Goal: Transaction & Acquisition: Book appointment/travel/reservation

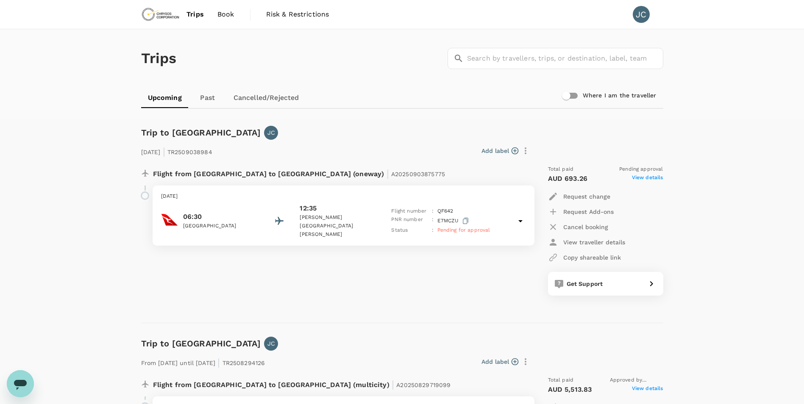
click at [163, 12] on img at bounding box center [160, 14] width 39 height 19
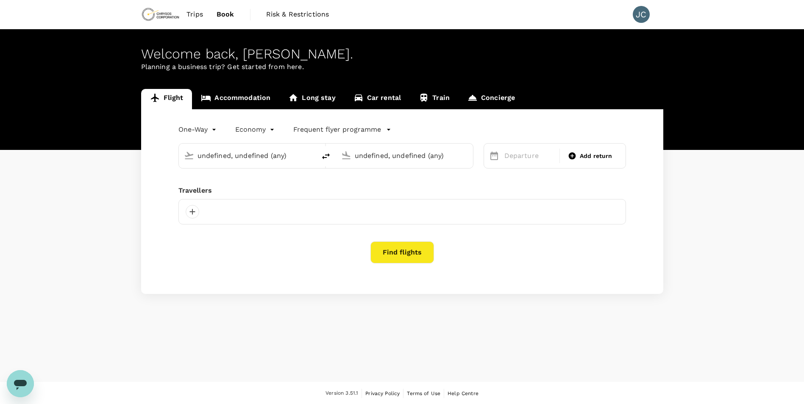
type input "[GEOGRAPHIC_DATA] ([GEOGRAPHIC_DATA])"
type input "[PERSON_NAME][GEOGRAPHIC_DATA][PERSON_NAME] (SYD)"
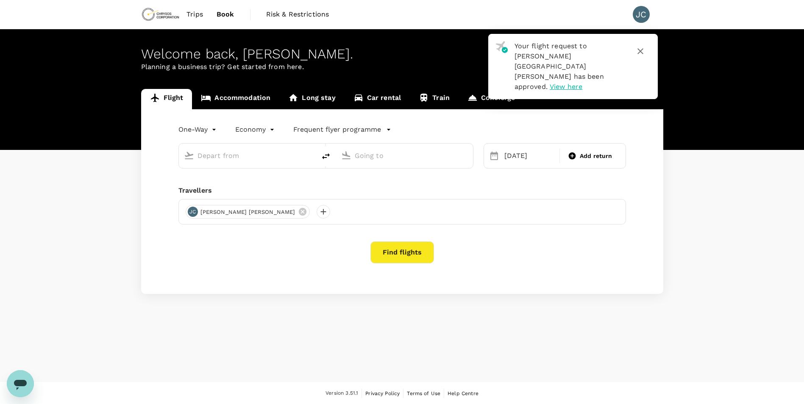
type input "[GEOGRAPHIC_DATA] ([GEOGRAPHIC_DATA])"
type input "[PERSON_NAME][GEOGRAPHIC_DATA][PERSON_NAME] (SYD)"
type input "[GEOGRAPHIC_DATA] ([GEOGRAPHIC_DATA])"
type input "[PERSON_NAME][GEOGRAPHIC_DATA][PERSON_NAME] (SYD)"
